Goal: Transaction & Acquisition: Purchase product/service

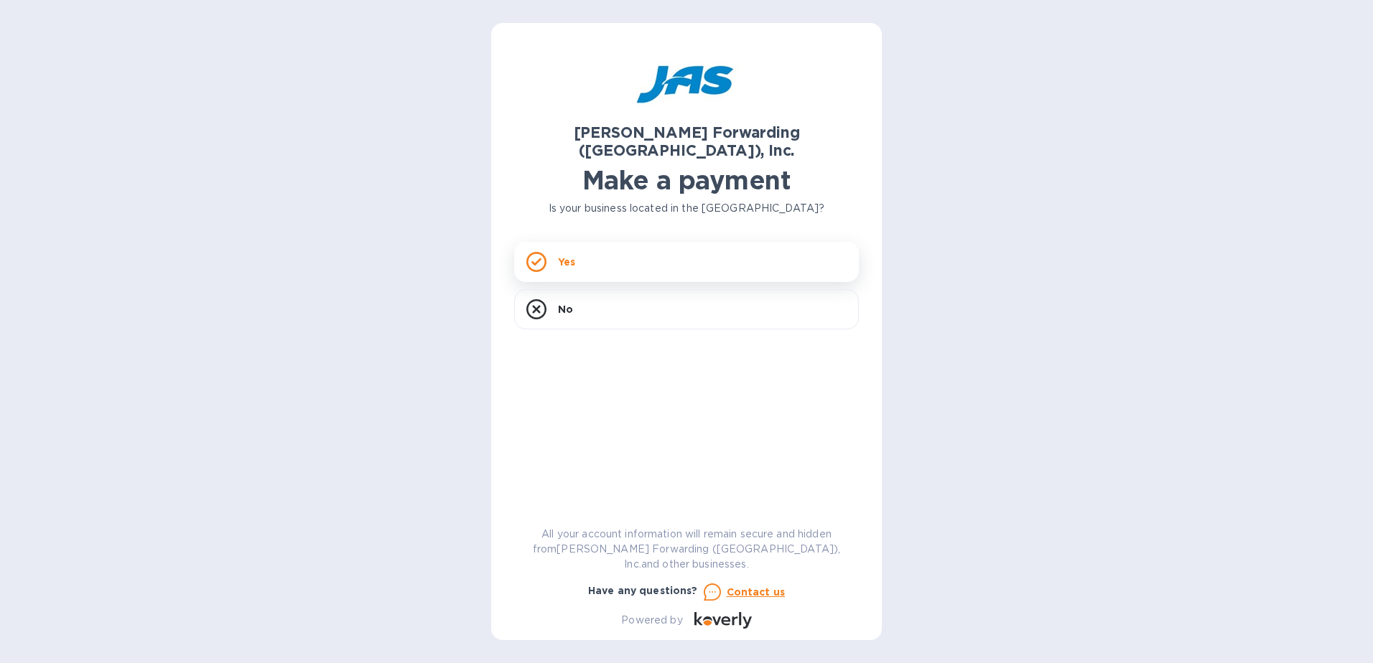
click at [607, 242] on div "Yes" at bounding box center [686, 262] width 345 height 40
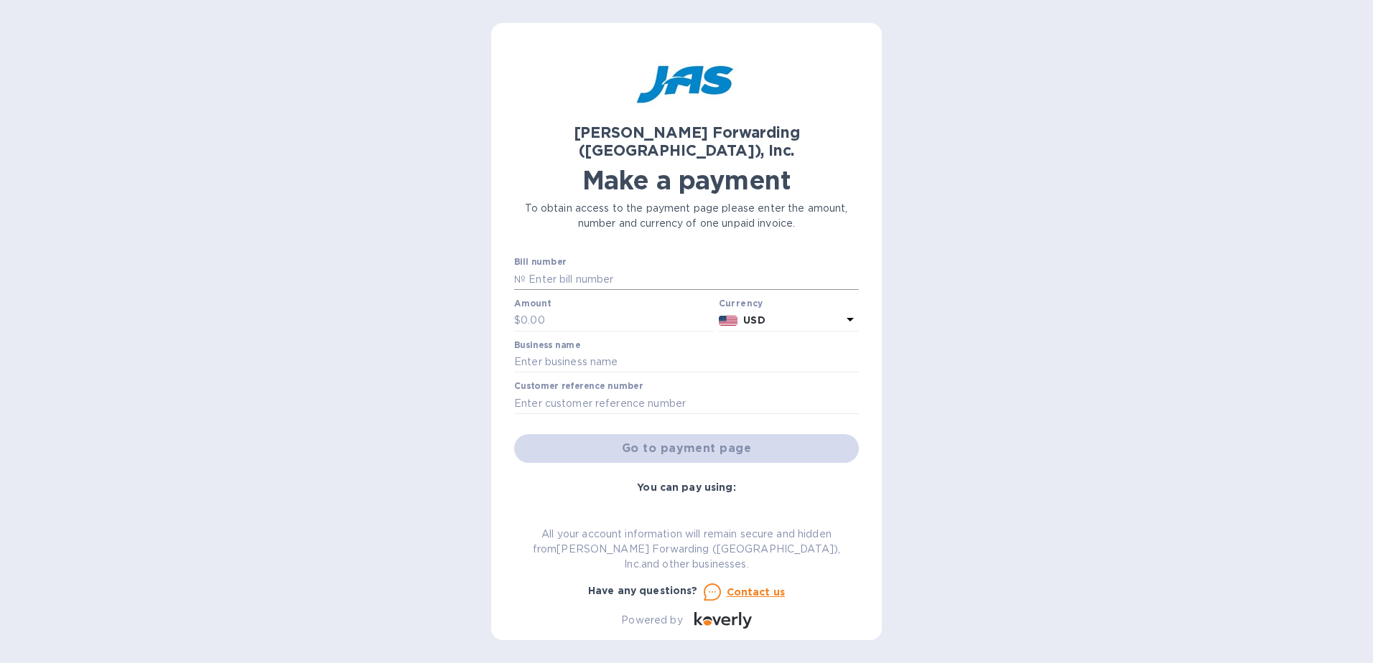
click at [597, 268] on input "text" at bounding box center [692, 279] width 333 height 22
click at [580, 268] on input "text" at bounding box center [692, 279] width 333 height 22
paste input "ATL503343821"
type input "ATL503343821"
click at [683, 439] on div "Go to payment page" at bounding box center [686, 448] width 350 height 34
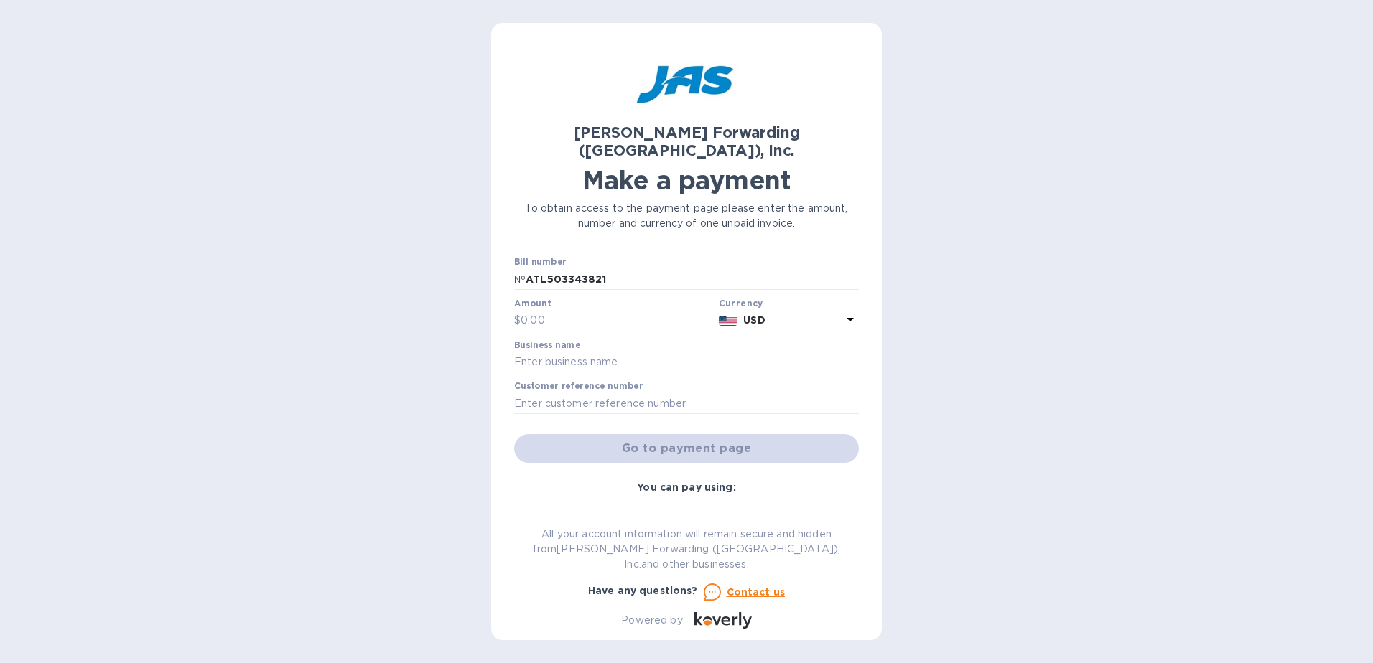
click at [569, 310] on input "text" at bounding box center [616, 321] width 192 height 22
type input "318.07"
click at [712, 352] on input "text" at bounding box center [686, 363] width 345 height 22
type input "IMALPAL Group Service NA Corp"
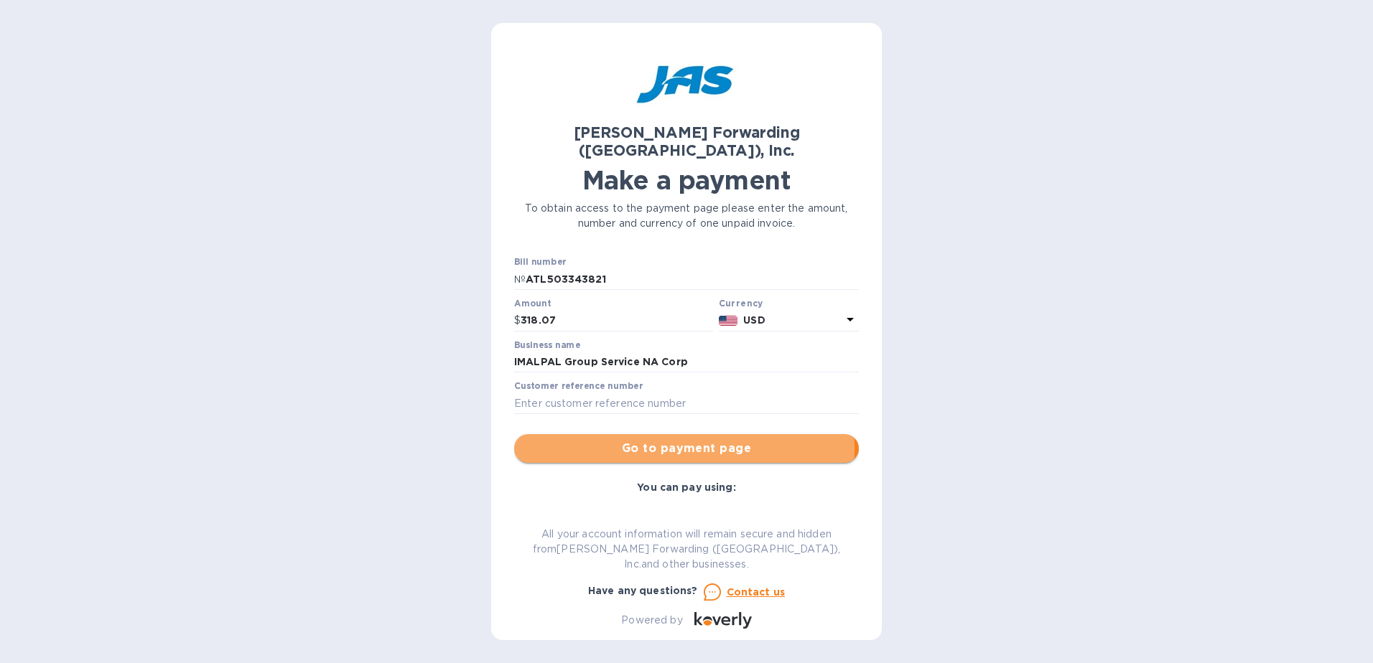
click at [677, 440] on span "Go to payment page" at bounding box center [687, 448] width 322 height 17
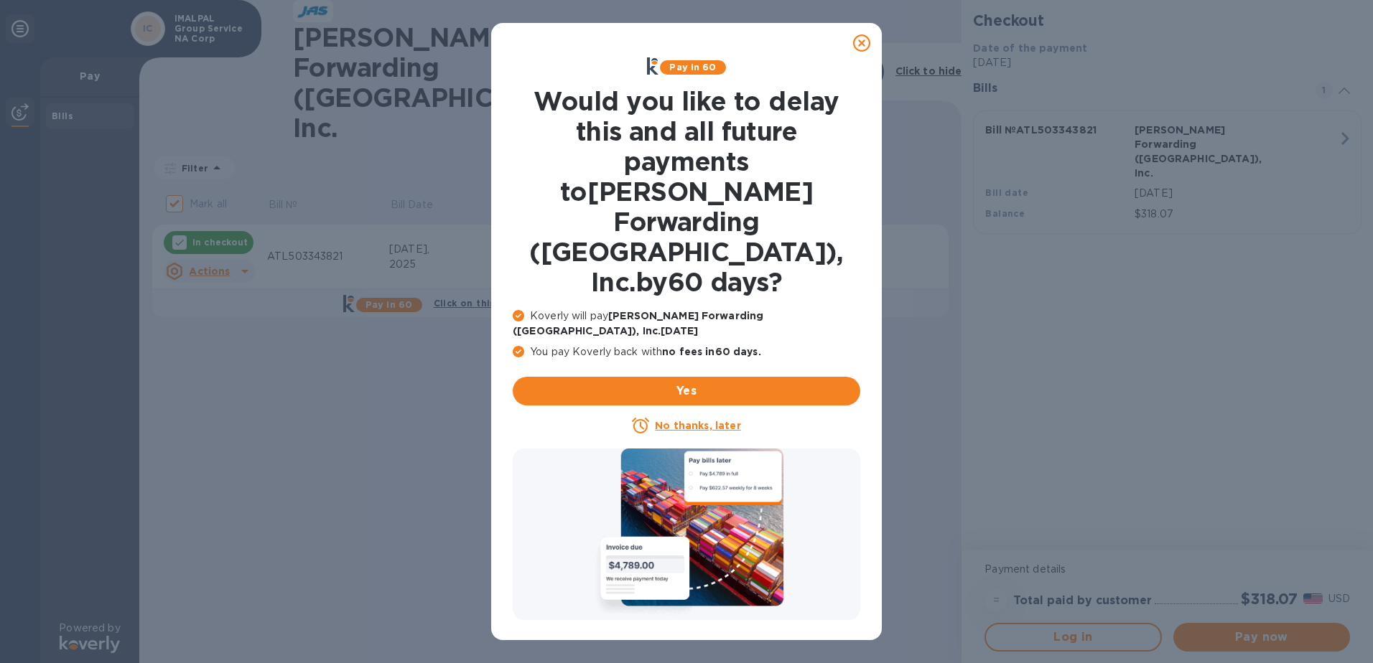
click at [860, 44] on icon at bounding box center [861, 42] width 17 height 17
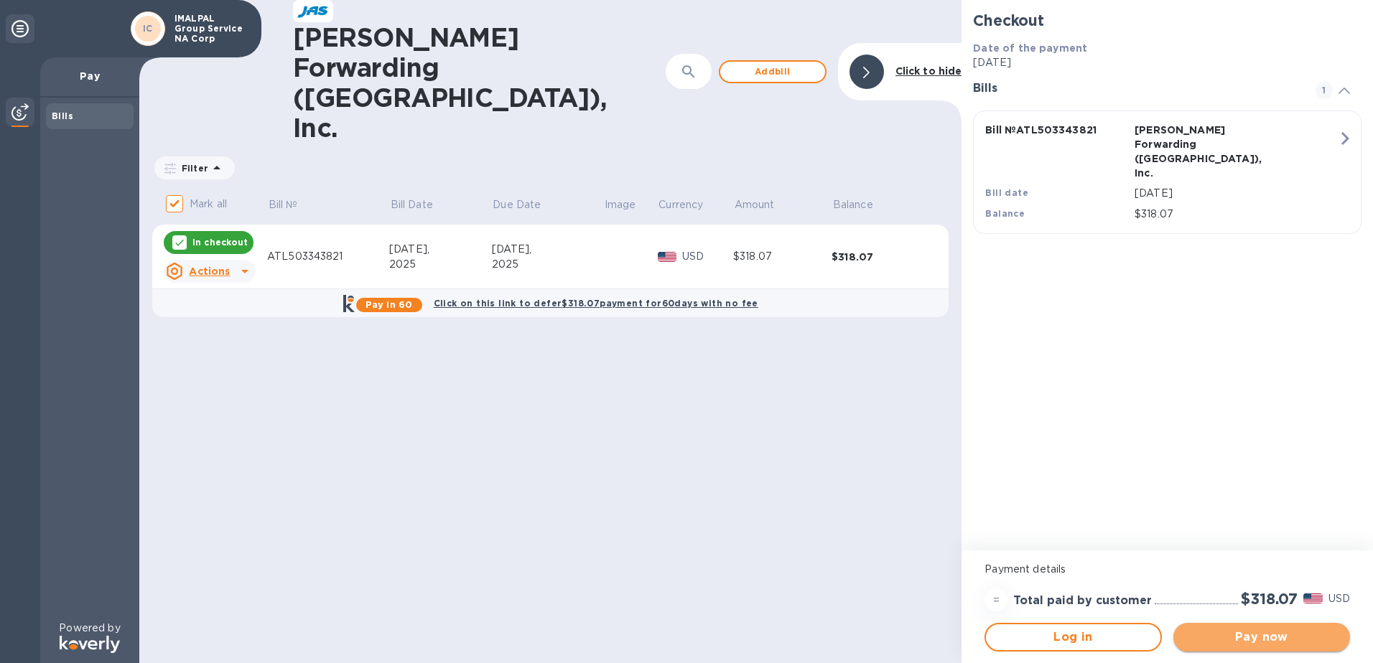
click at [1257, 639] on span "Pay now" at bounding box center [1262, 637] width 154 height 17
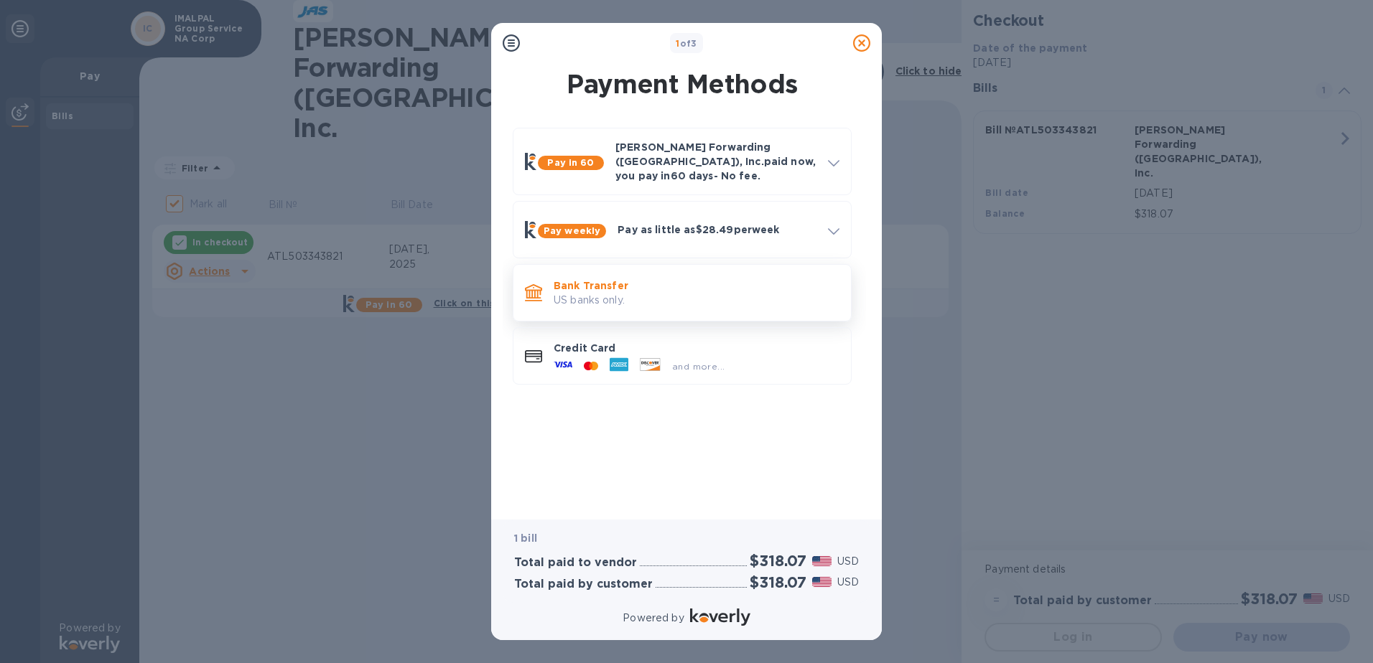
click at [568, 293] on p "US banks only." at bounding box center [697, 300] width 286 height 15
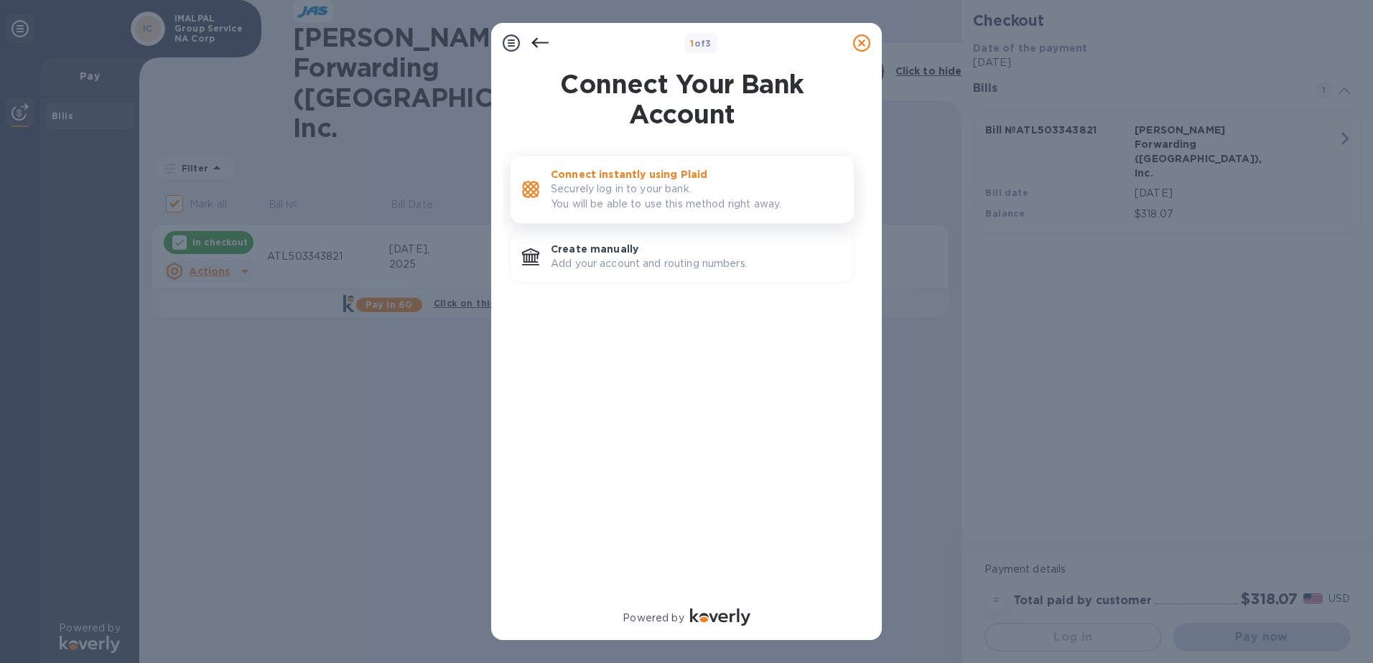
click at [620, 194] on p "Securely log in to your bank. You will be able to use this method right away." at bounding box center [696, 197] width 291 height 30
click at [604, 184] on p "Securely log in to your bank. You will be able to use this method right away." at bounding box center [696, 197] width 291 height 30
click at [603, 248] on p "Create manually" at bounding box center [696, 249] width 291 height 14
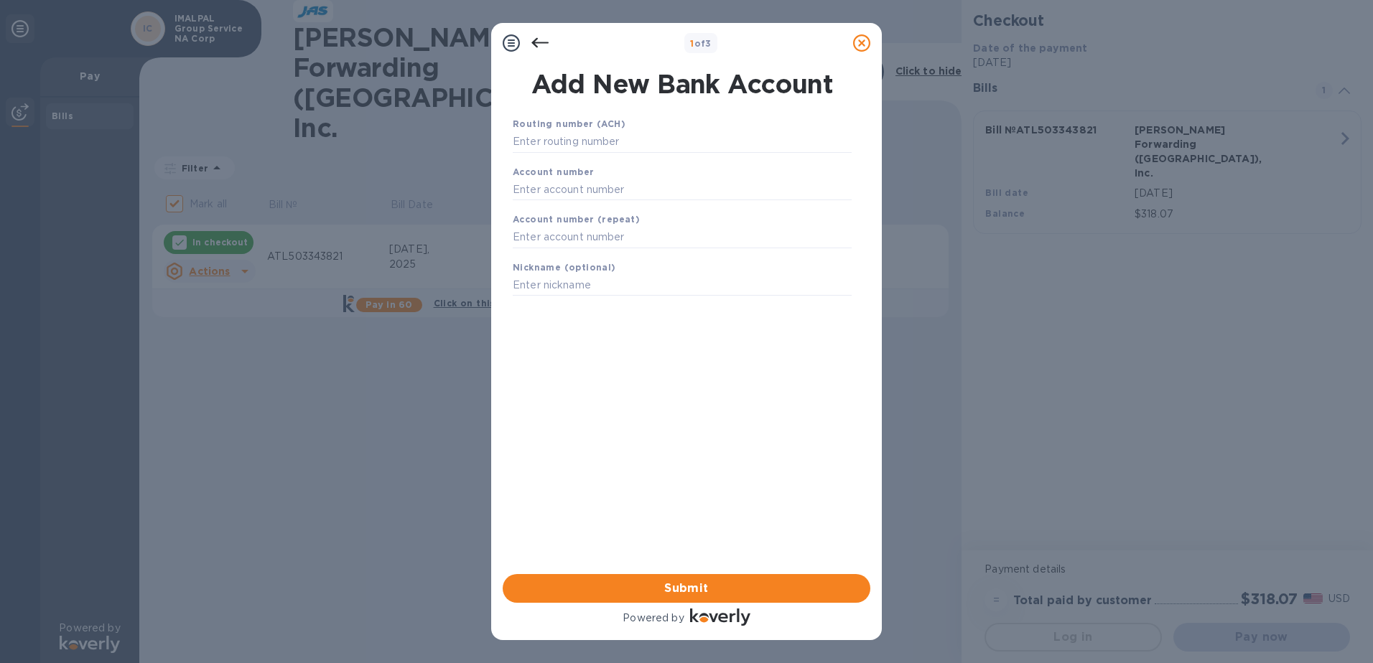
click at [539, 47] on icon at bounding box center [539, 42] width 17 height 17
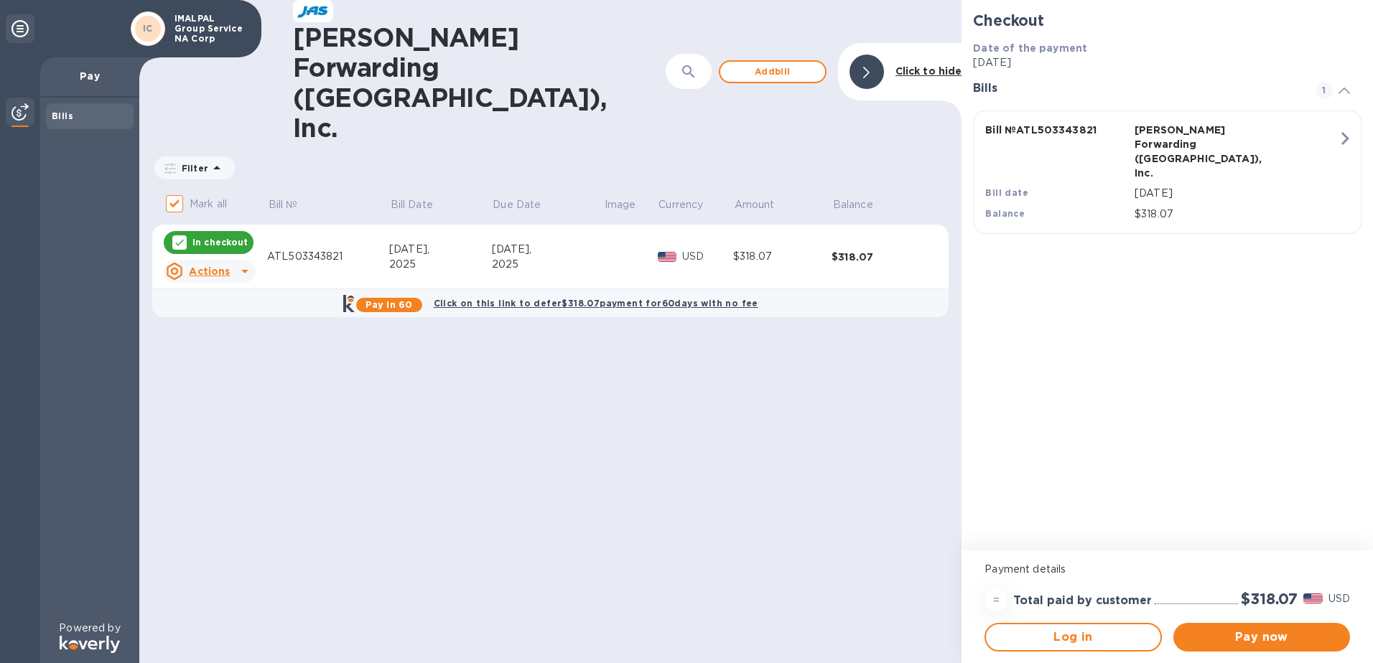
click at [864, 67] on icon at bounding box center [866, 72] width 6 height 11
